Goal: Task Accomplishment & Management: Use online tool/utility

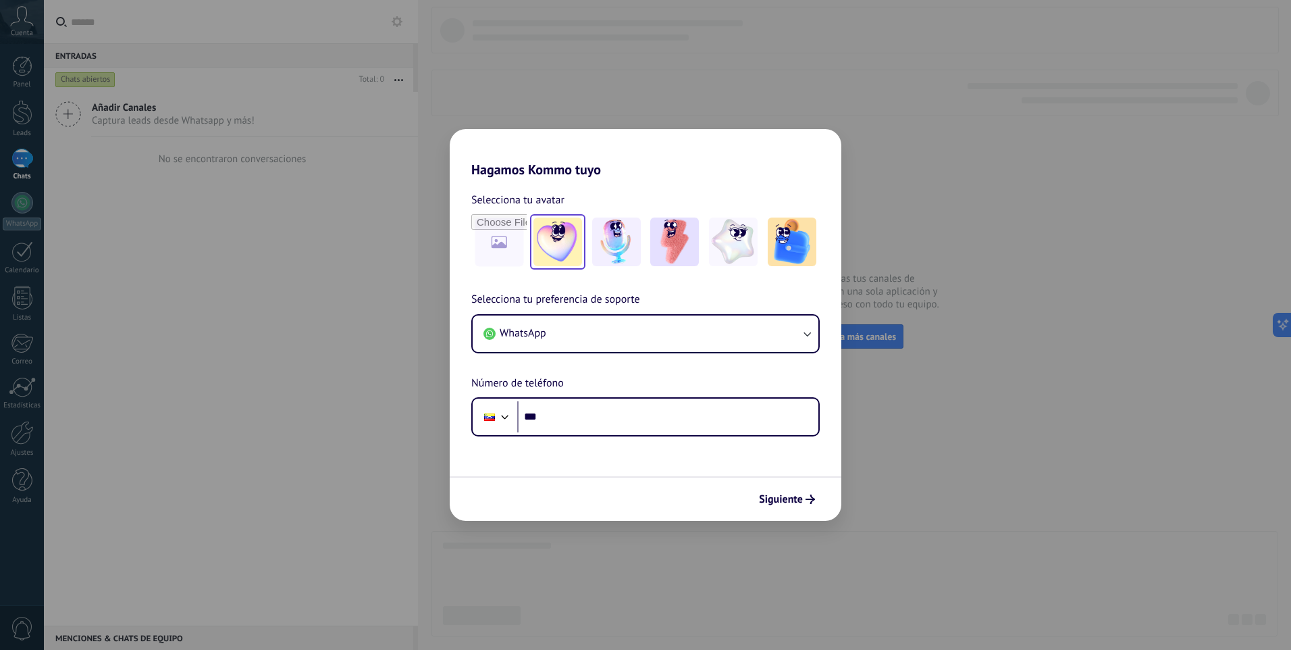
click at [569, 244] on img at bounding box center [558, 241] width 49 height 49
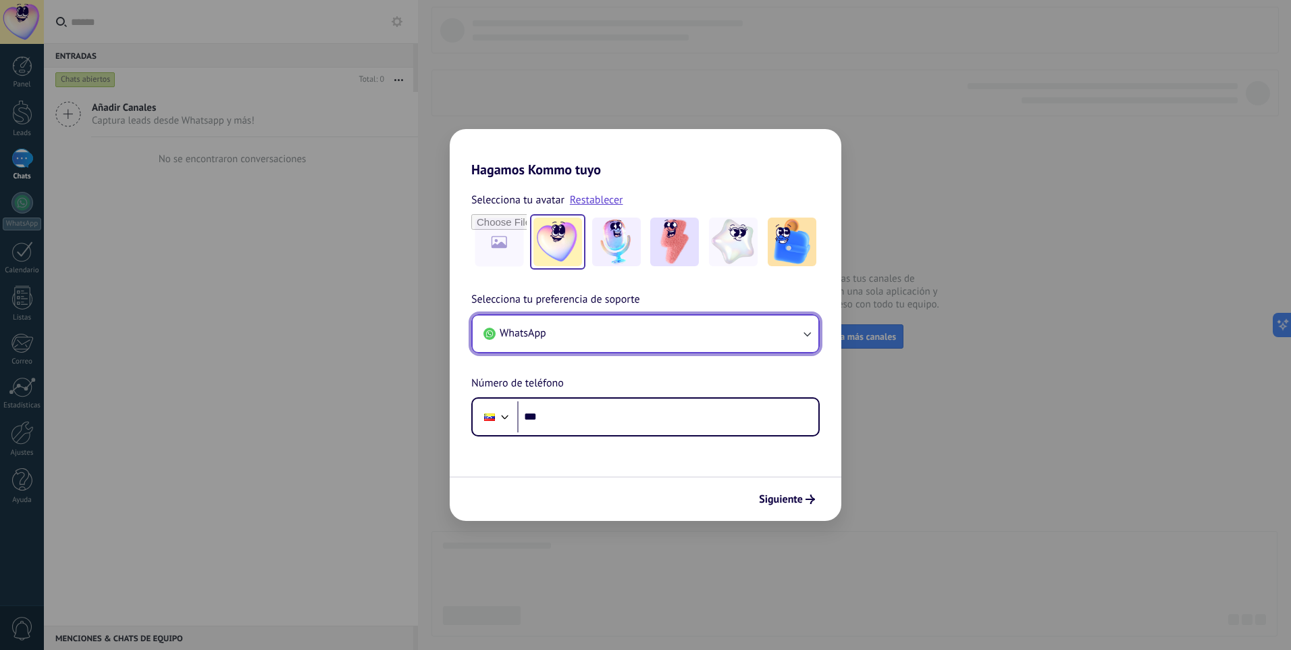
click at [569, 331] on button "WhatsApp" at bounding box center [646, 333] width 346 height 36
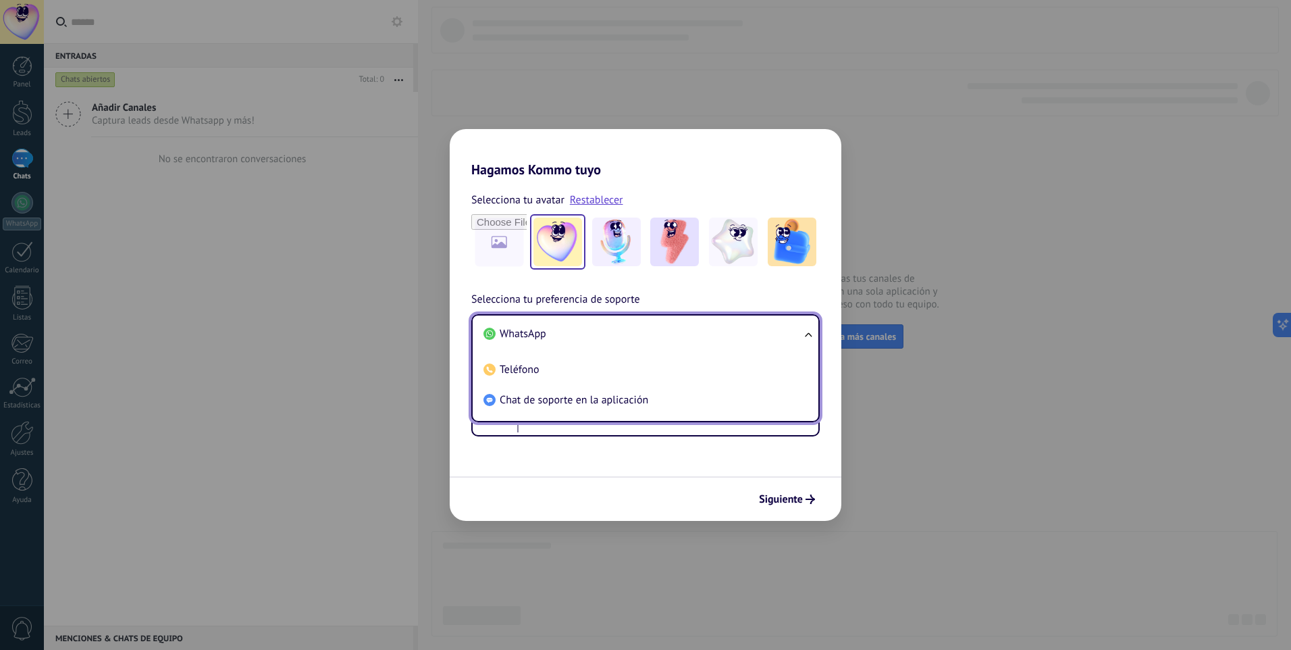
click at [569, 331] on li "WhatsApp" at bounding box center [643, 334] width 330 height 30
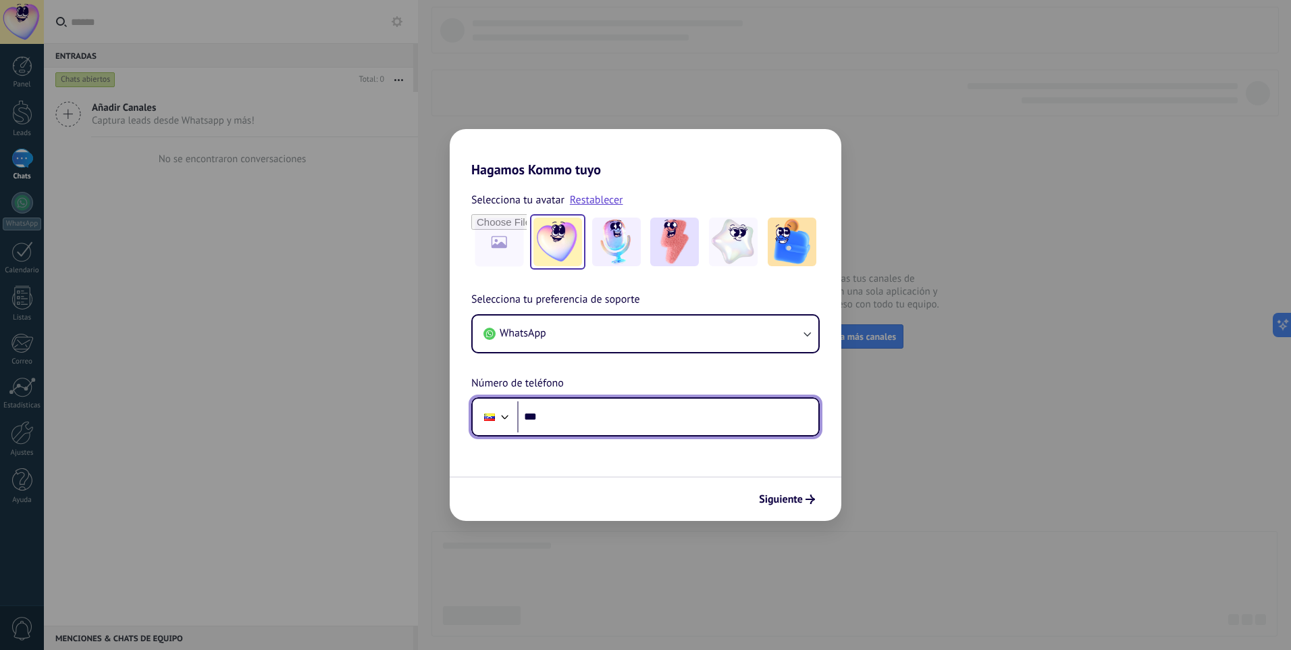
click at [568, 410] on input "***" at bounding box center [667, 416] width 301 height 31
type input "**********"
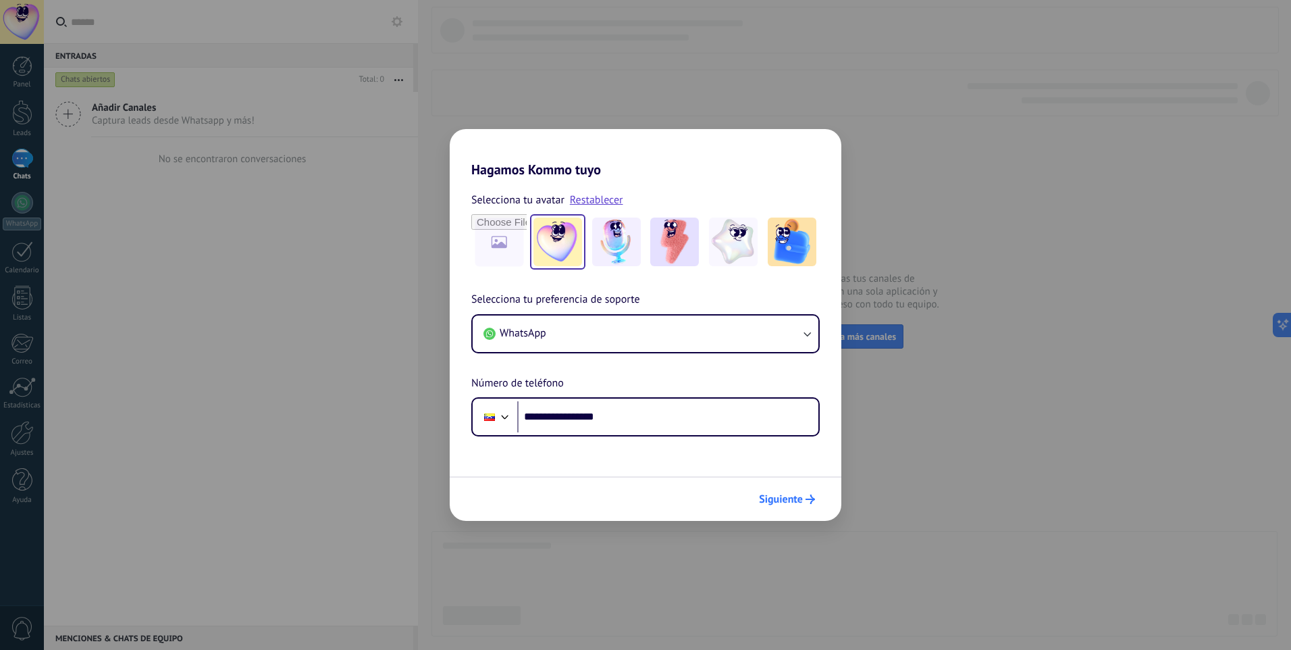
click at [772, 500] on span "Siguiente" at bounding box center [781, 498] width 44 height 9
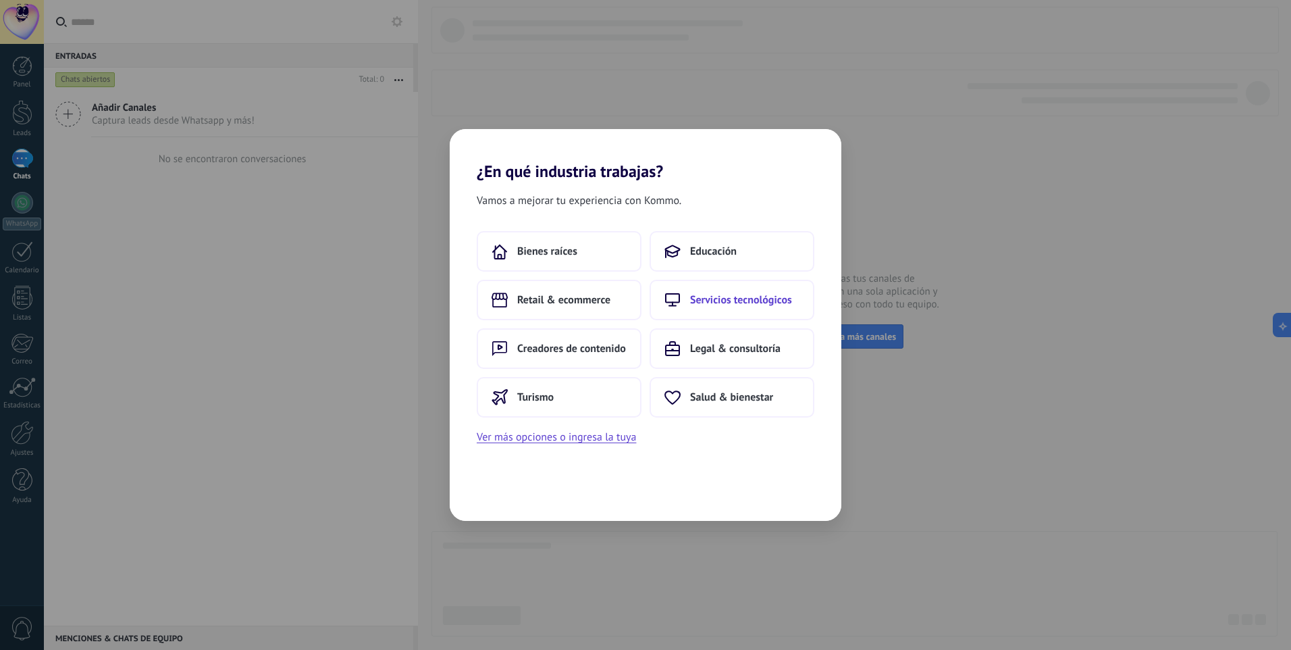
click at [719, 298] on span "Servicios tecnológicos" at bounding box center [741, 300] width 102 height 14
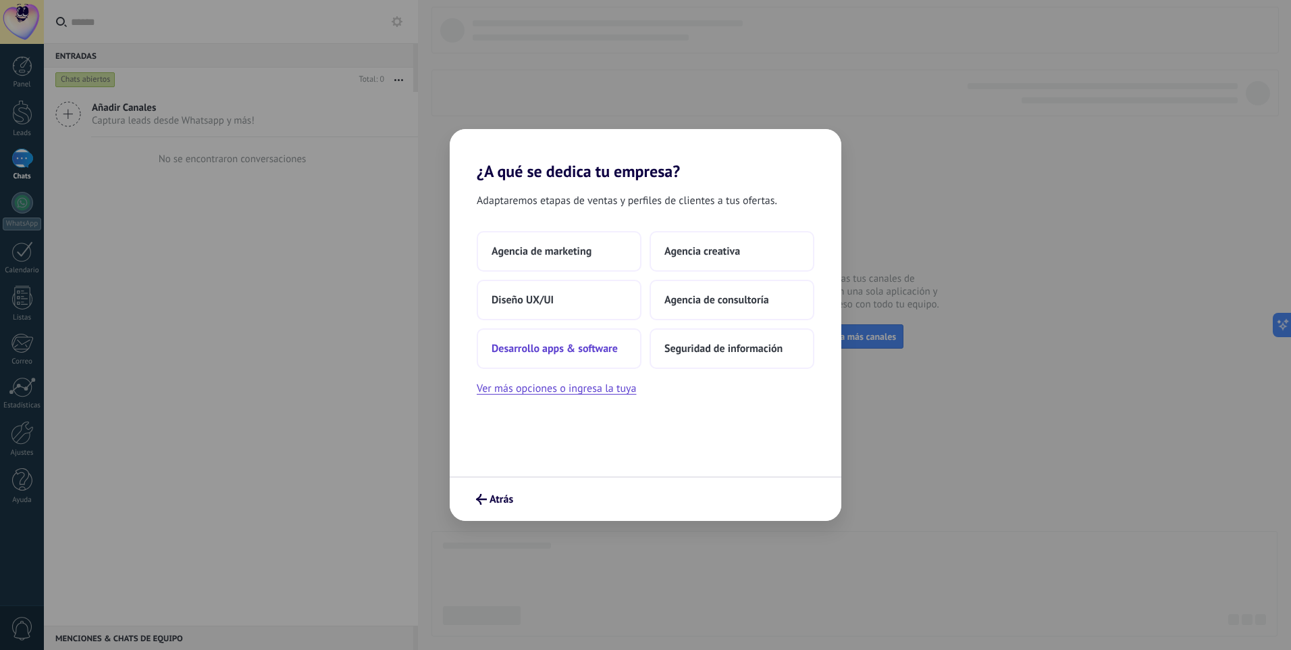
click at [567, 344] on span "Desarrollo apps & software" at bounding box center [555, 349] width 126 height 14
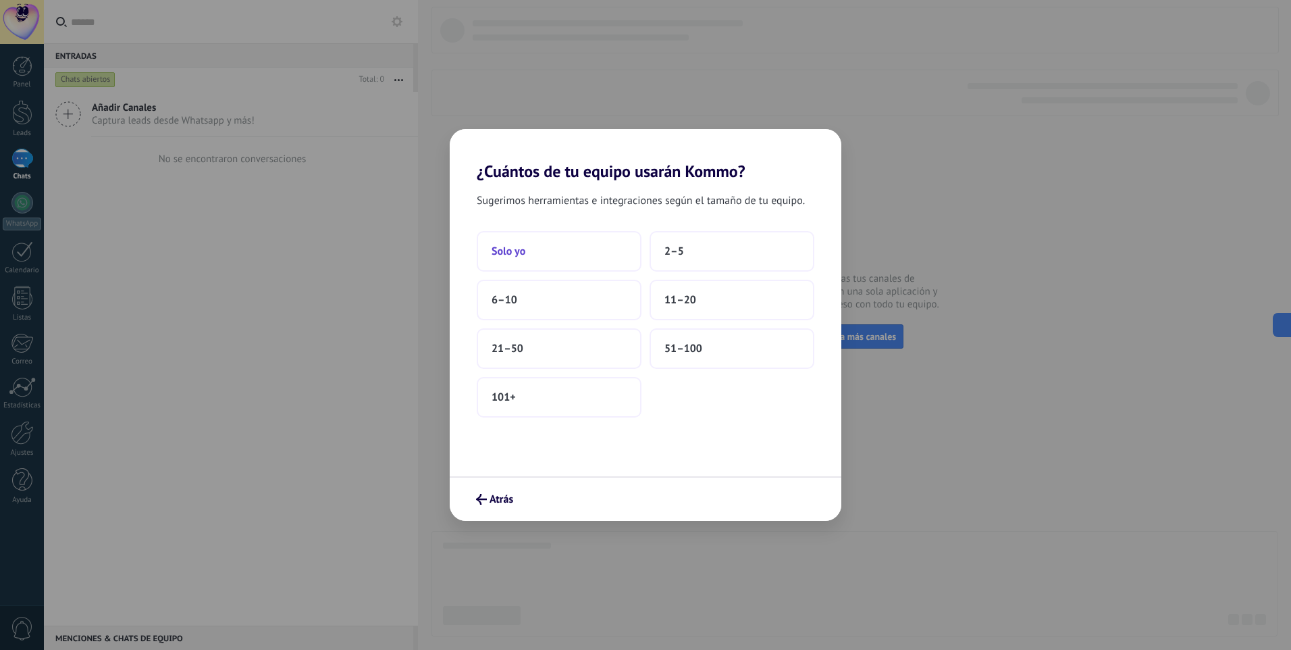
click at [576, 255] on button "Solo yo" at bounding box center [559, 251] width 165 height 41
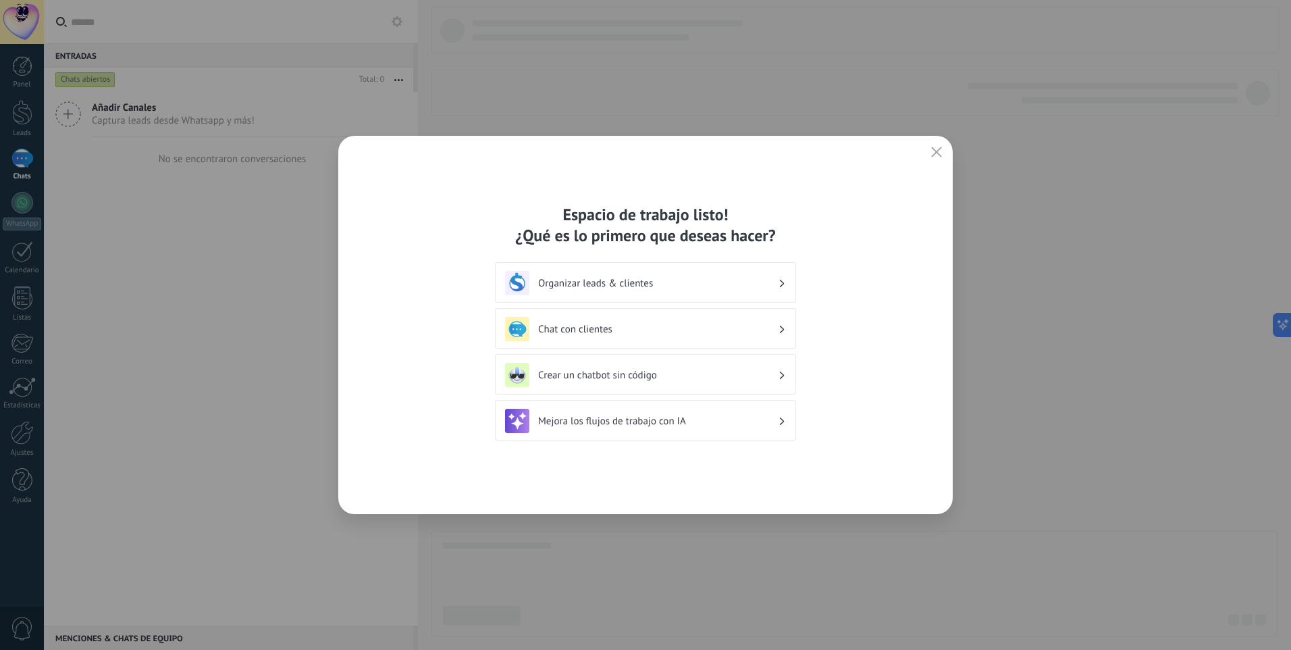
click at [609, 323] on h3 "Chat con clientes" at bounding box center [658, 329] width 240 height 13
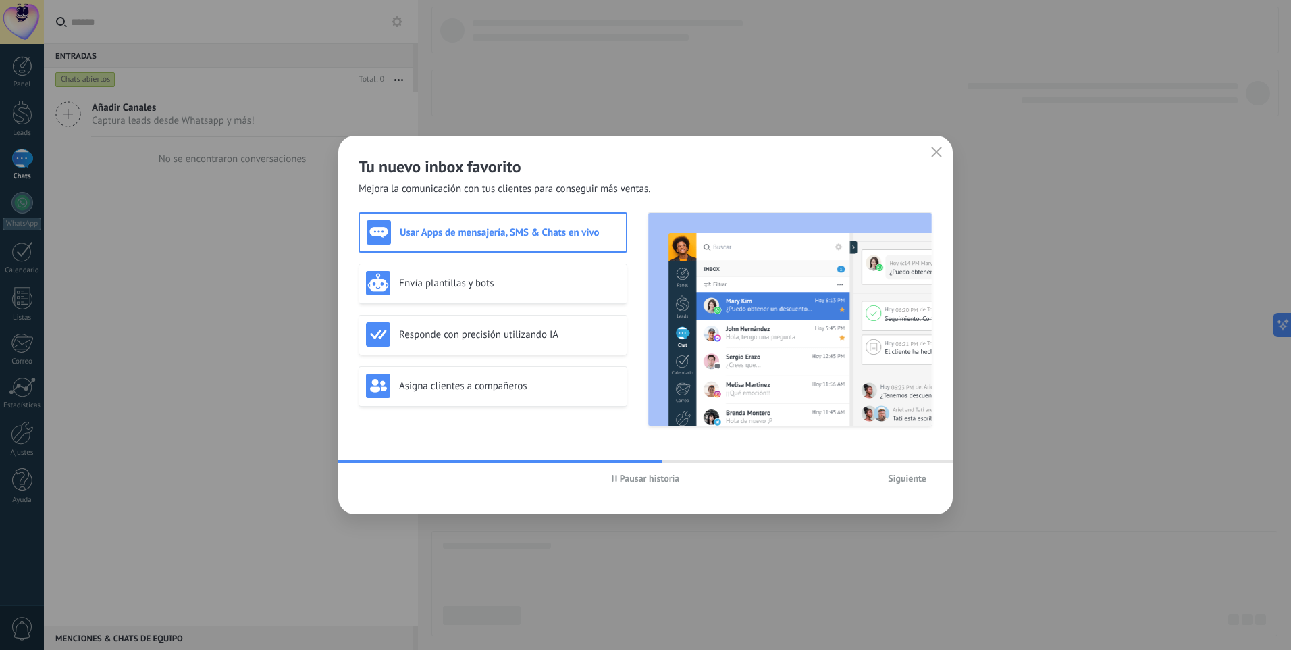
click at [619, 475] on span "Pausar historia" at bounding box center [646, 477] width 68 height 9
click at [466, 284] on h3 "Envía plantillas y bots" at bounding box center [509, 283] width 221 height 13
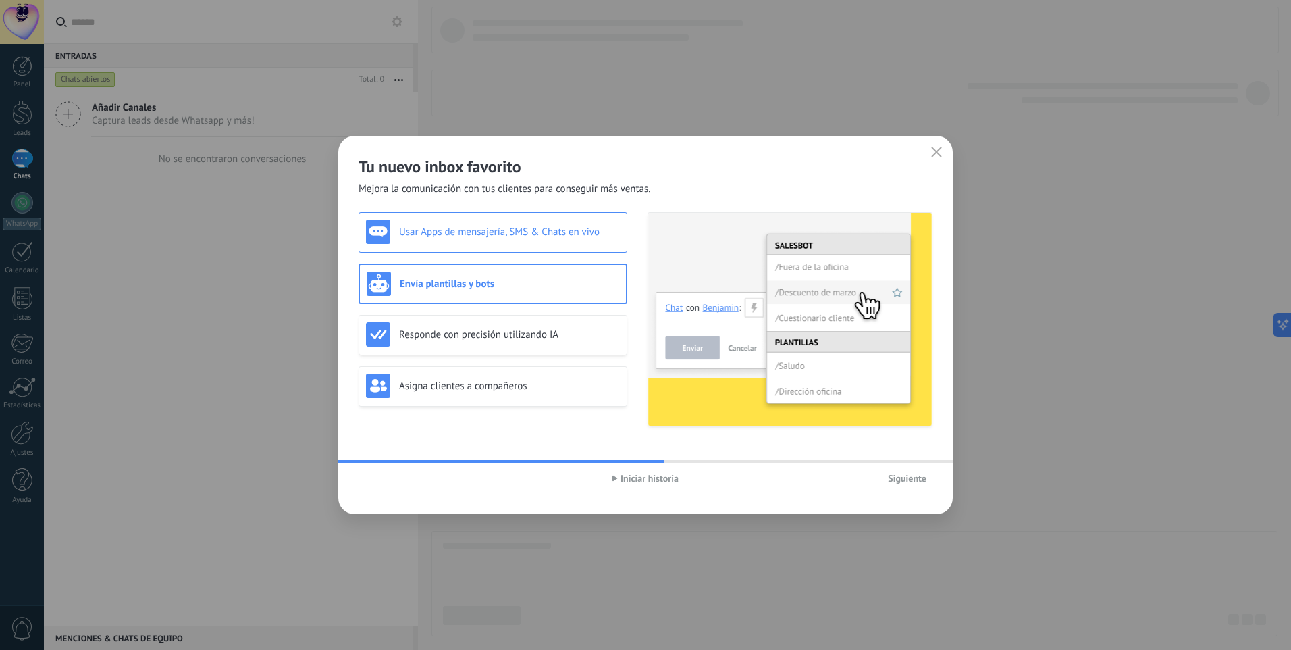
click at [500, 226] on h3 "Usar Apps de mensajería, SMS & Chats en vivo" at bounding box center [509, 232] width 221 height 13
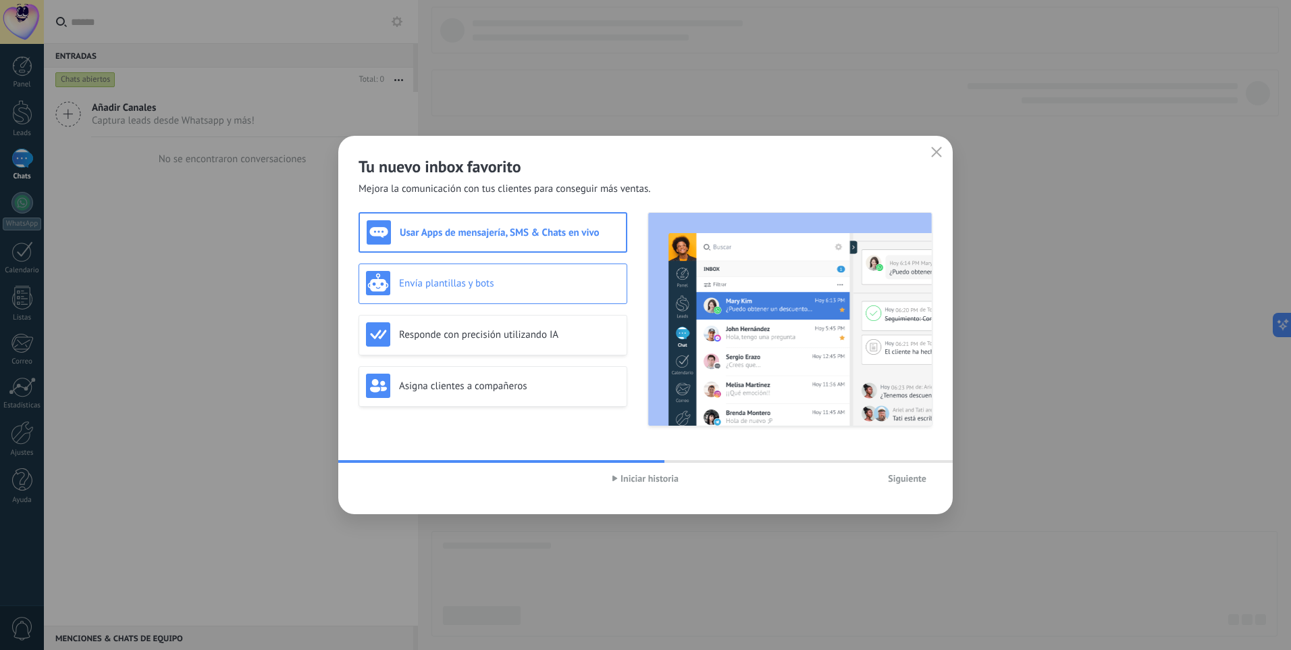
click at [496, 277] on h3 "Envía plantillas y bots" at bounding box center [509, 283] width 221 height 13
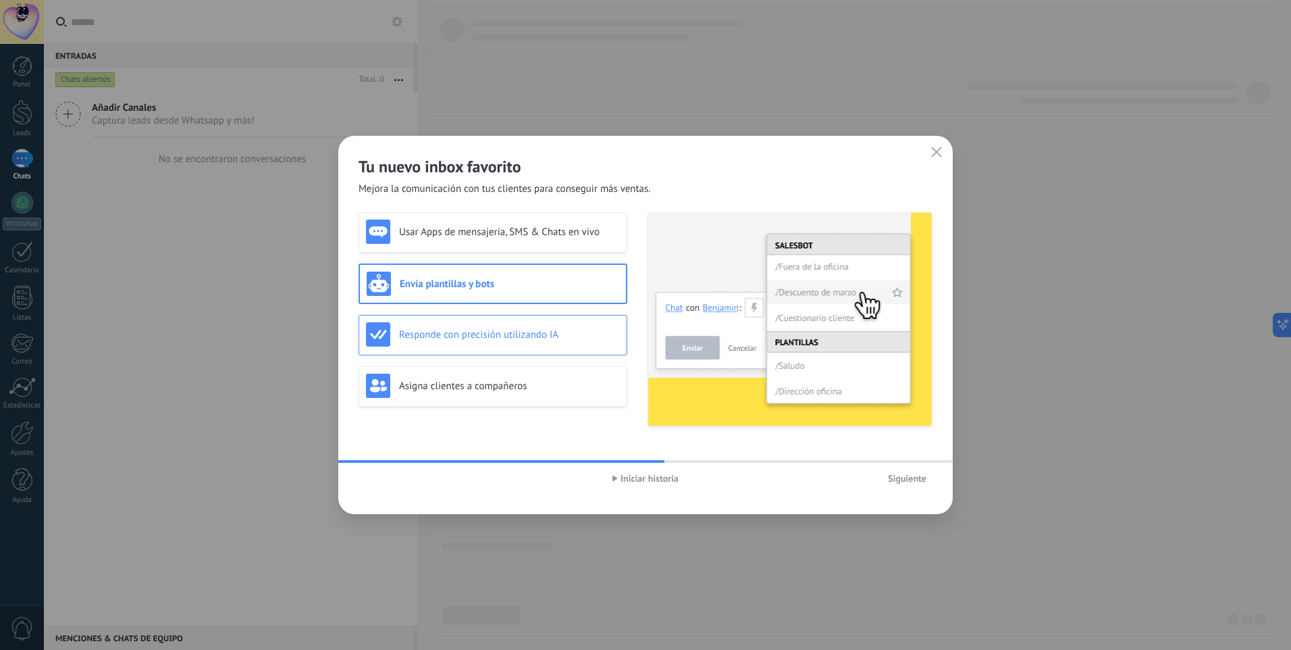
click at [499, 336] on h3 "Responde con precisión utilizando IA" at bounding box center [509, 334] width 221 height 13
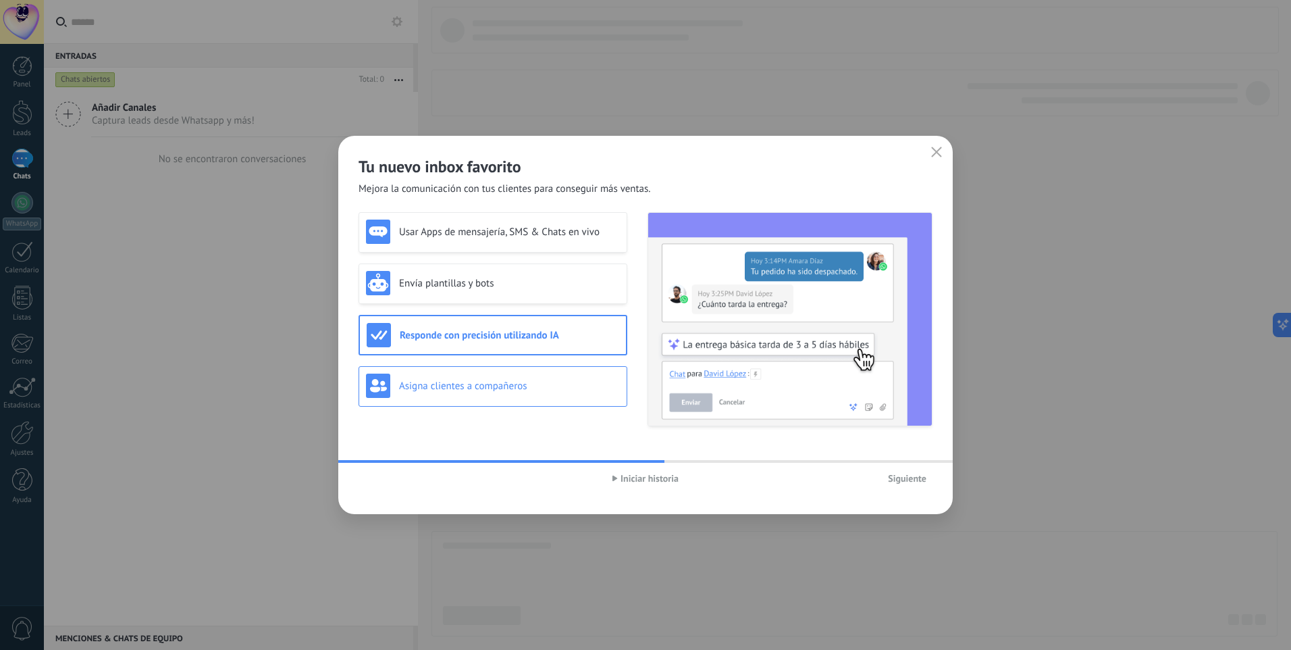
click at [505, 383] on h3 "Asigna clientes a compañeros" at bounding box center [509, 386] width 221 height 13
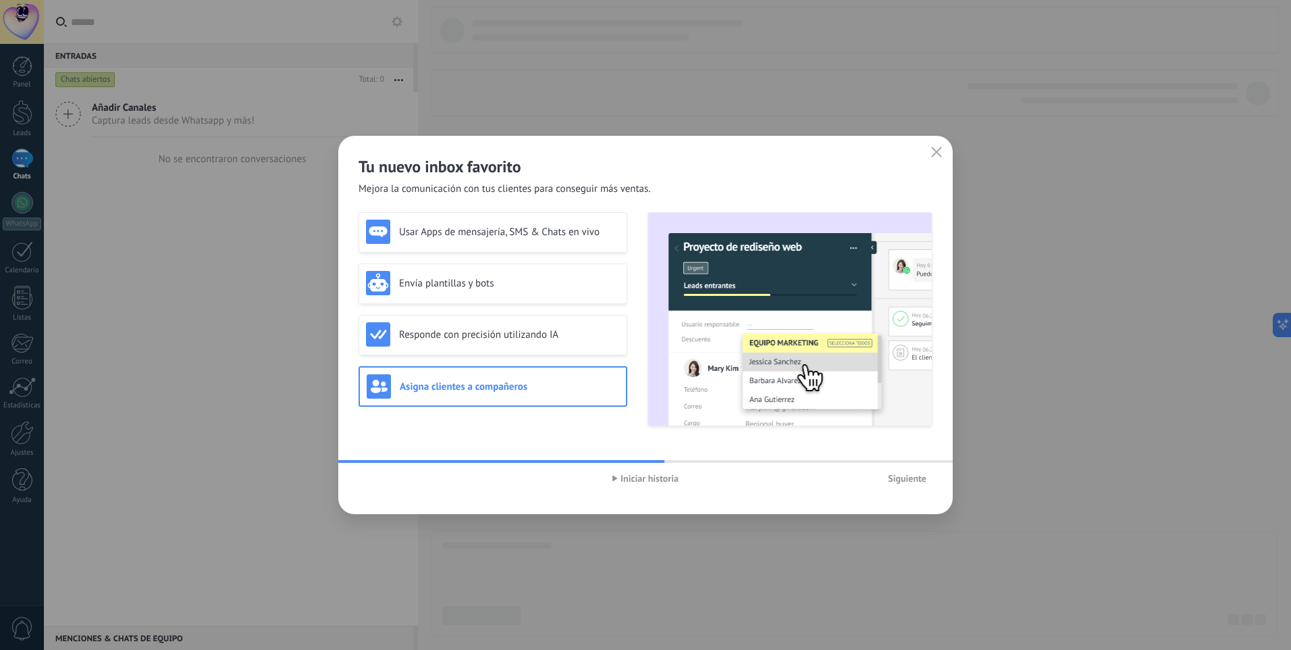
click at [623, 473] on span "Iniciar historia" at bounding box center [650, 477] width 58 height 9
click at [525, 232] on h3 "Usar Apps de mensajería, SMS & Chats en vivo" at bounding box center [509, 232] width 221 height 13
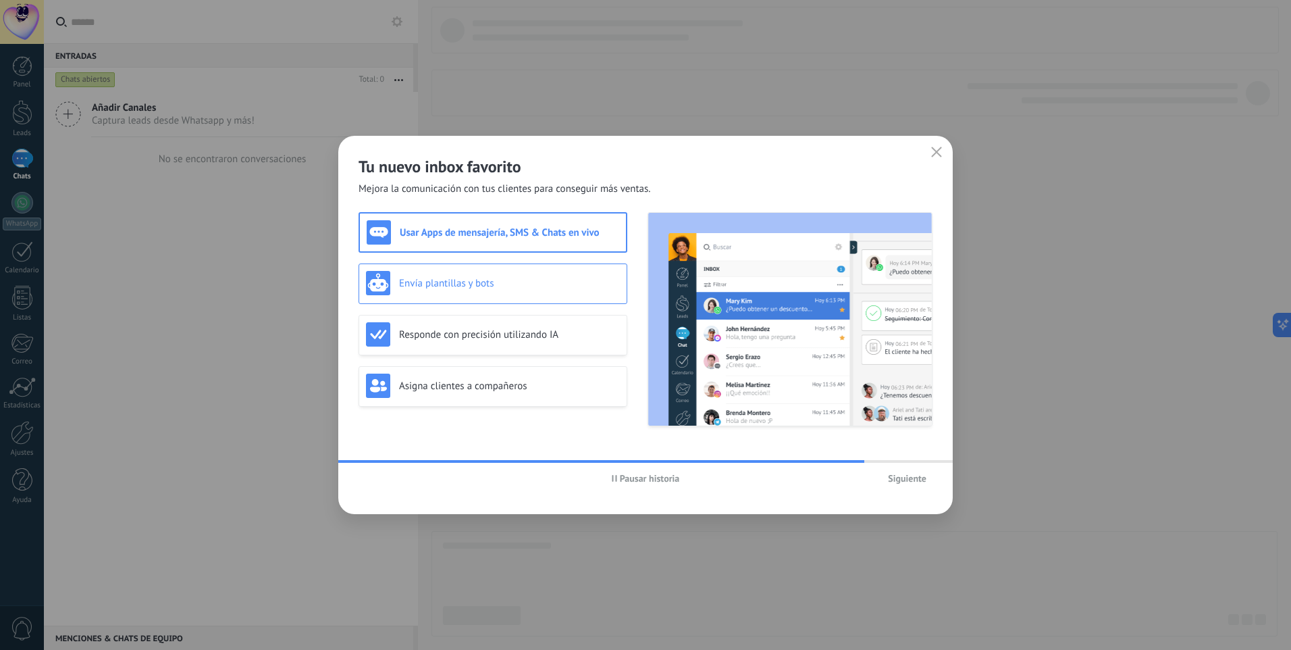
click at [522, 278] on h3 "Envía plantillas y bots" at bounding box center [509, 283] width 221 height 13
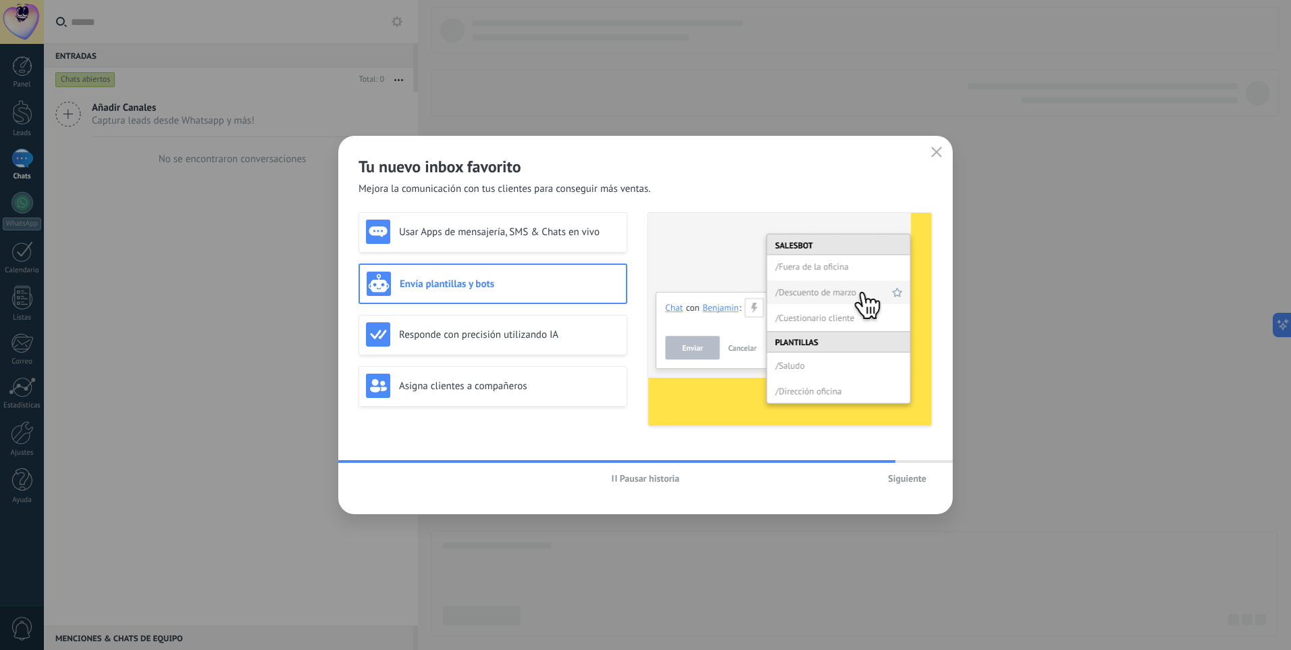
drag, startPoint x: 523, startPoint y: 326, endPoint x: 517, endPoint y: 363, distance: 37.5
click at [523, 326] on div "Responde con precisión utilizando IA" at bounding box center [493, 334] width 254 height 24
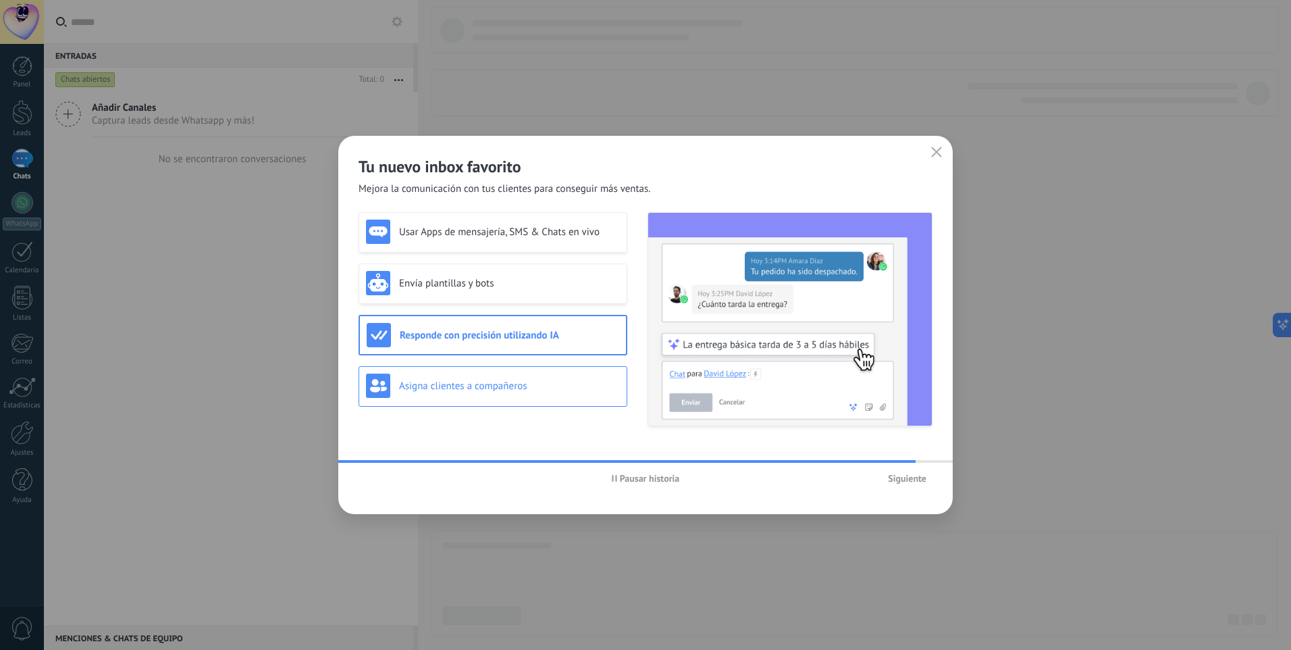
click at [515, 381] on h3 "Asigna clientes a compañeros" at bounding box center [509, 386] width 221 height 13
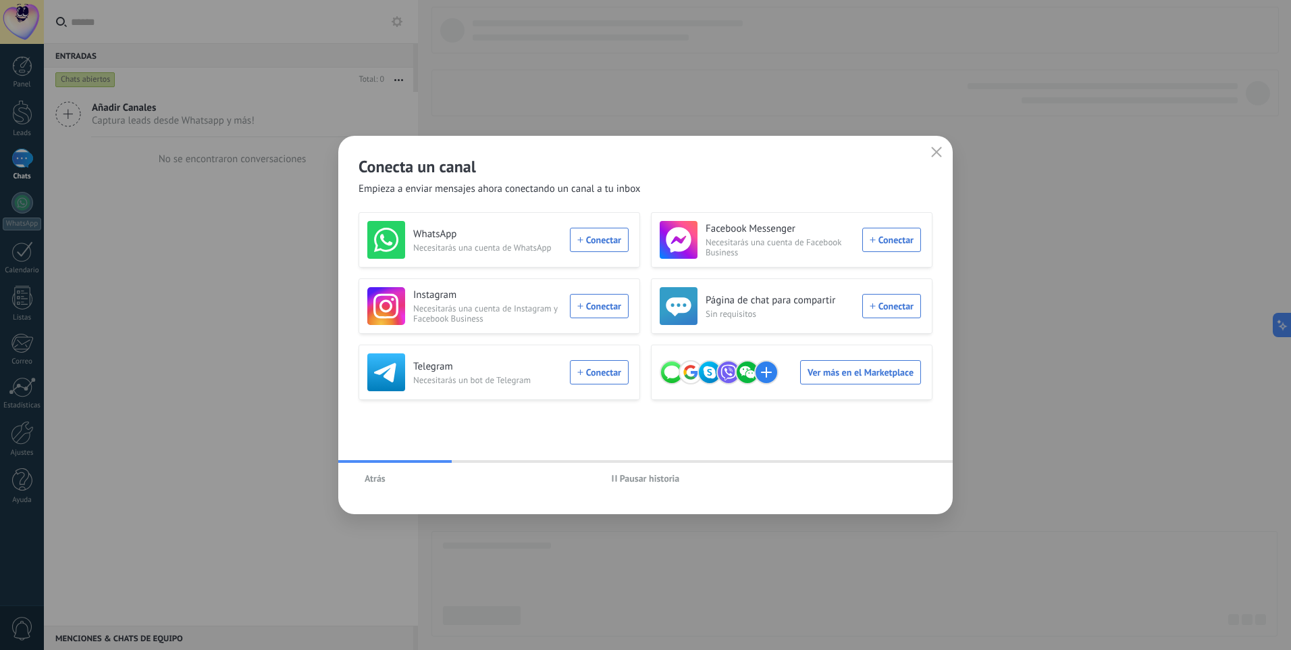
click at [625, 481] on span "Pausar historia" at bounding box center [650, 477] width 60 height 9
click at [589, 237] on div "WhatsApp Necesitarás una cuenta de WhatsApp Conectar" at bounding box center [497, 240] width 261 height 38
